Goal: Transaction & Acquisition: Purchase product/service

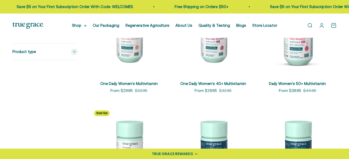
scroll to position [156, 0]
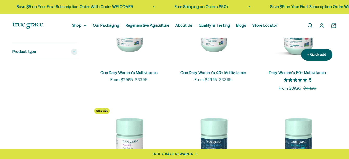
click at [293, 73] on link "Daily Women's 50+ Multivitamin" at bounding box center [297, 72] width 57 height 4
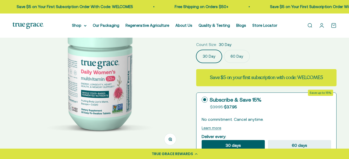
scroll to position [78, 0]
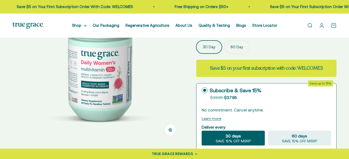
select select "3"
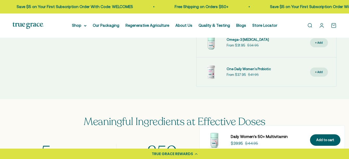
scroll to position [338, 0]
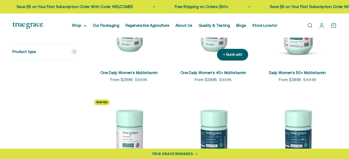
click at [212, 72] on link "One Daily Women's 40+ Multivitamin" at bounding box center [213, 72] width 66 height 4
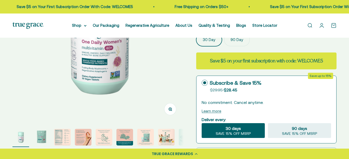
scroll to position [26, 0]
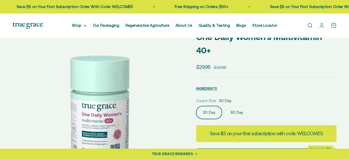
select select "3"
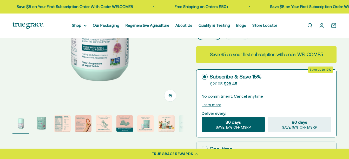
scroll to position [104, 0]
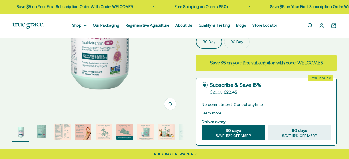
click at [65, 132] on img "Go to item 3" at bounding box center [62, 132] width 17 height 17
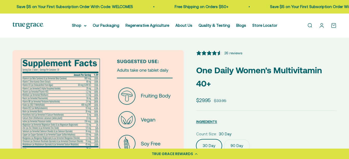
scroll to position [26, 0]
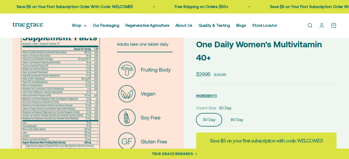
click at [242, 121] on label "90 Day" at bounding box center [237, 119] width 26 height 13
click at [196, 113] on input "90 Day" at bounding box center [196, 113] width 0 height 0
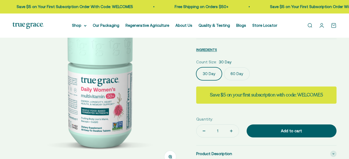
scroll to position [52, 0]
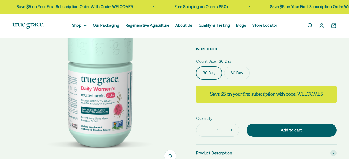
click at [240, 72] on label "60 Day" at bounding box center [237, 73] width 26 height 13
click at [196, 67] on input "60 Day" at bounding box center [196, 66] width 0 height 0
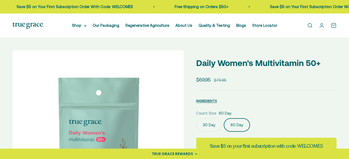
select select "3"
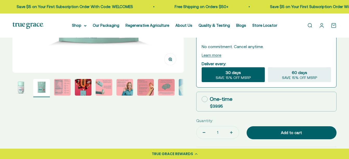
scroll to position [156, 0]
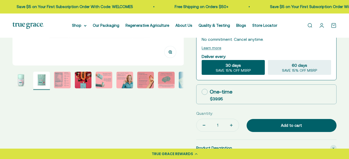
click at [67, 84] on img "Go to item 3" at bounding box center [62, 80] width 17 height 17
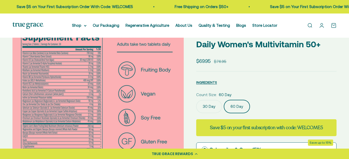
scroll to position [0, 0]
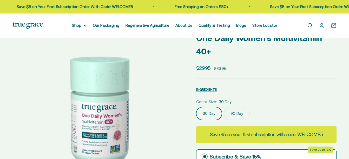
scroll to position [26, 0]
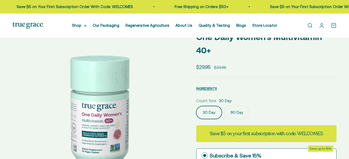
click at [235, 114] on label "90 Day" at bounding box center [237, 112] width 26 height 13
click at [196, 106] on input "90 Day" at bounding box center [196, 106] width 0 height 0
select select "3"
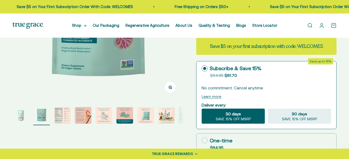
scroll to position [130, 0]
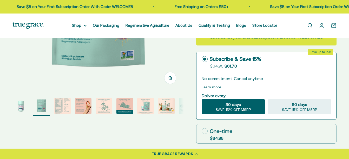
click at [206, 130] on icon at bounding box center [205, 131] width 6 height 6
click at [202, 131] on input "One-time $64.95" at bounding box center [201, 131] width 0 height 0
radio input "true"
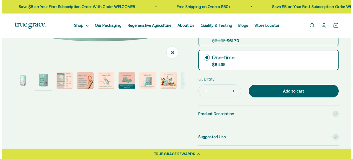
scroll to position [156, 0]
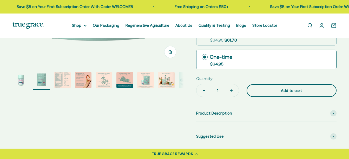
click at [295, 88] on div "Add to cart" at bounding box center [291, 91] width 69 height 6
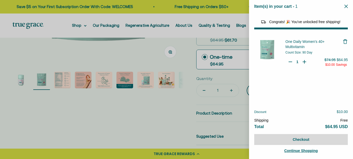
select select "46108681896150"
select select "44878154563798"
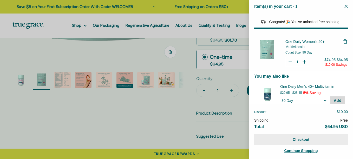
click at [304, 141] on button "Checkout" at bounding box center [301, 139] width 94 height 11
